Goal: Navigation & Orientation: Understand site structure

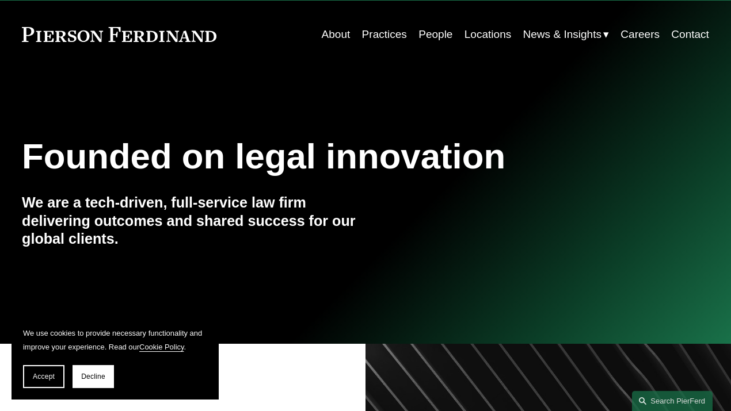
scroll to position [28, 0]
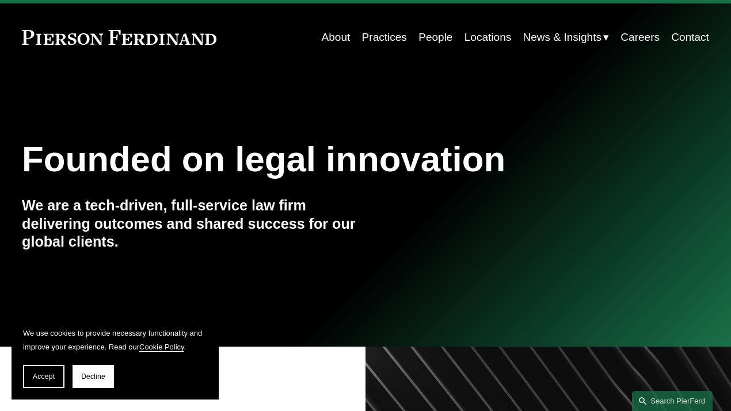
click at [388, 35] on link "Practices" at bounding box center [384, 37] width 45 height 22
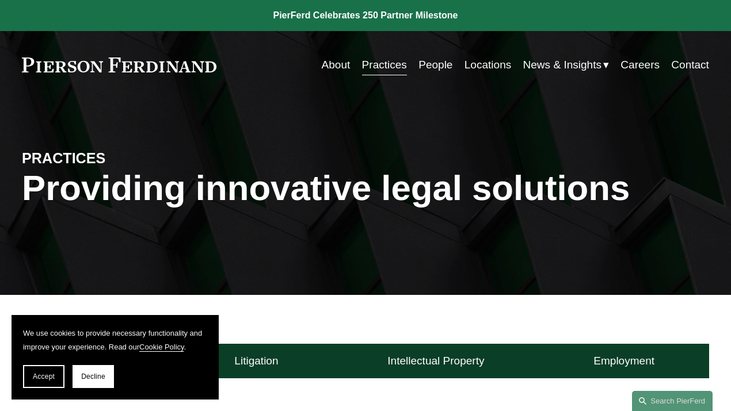
click at [436, 68] on link "People" at bounding box center [435, 65] width 34 height 22
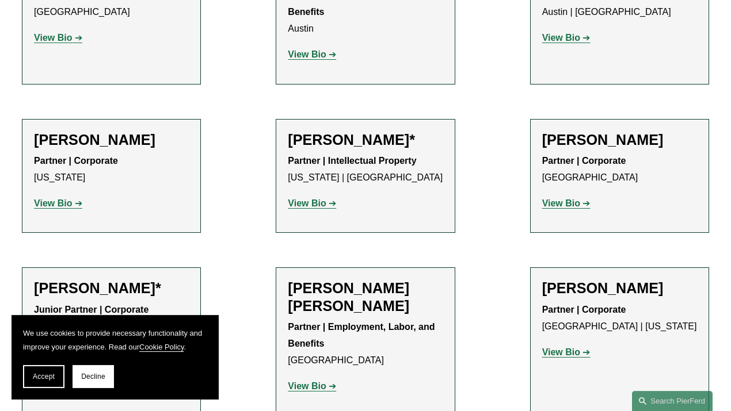
scroll to position [525, 0]
